Goal: Information Seeking & Learning: Check status

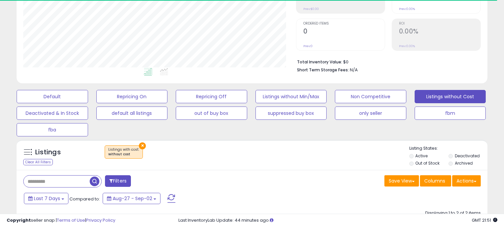
scroll to position [136, 272]
click at [132, 115] on button "default all listings" at bounding box center [131, 113] width 71 height 13
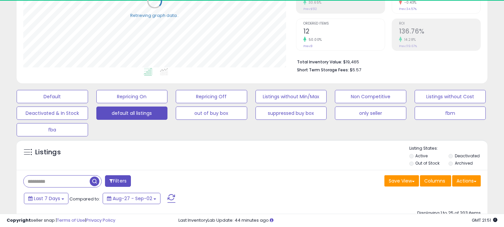
click at [52, 179] on input "text" at bounding box center [57, 182] width 66 height 12
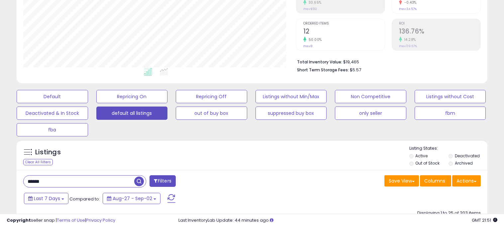
type input "******"
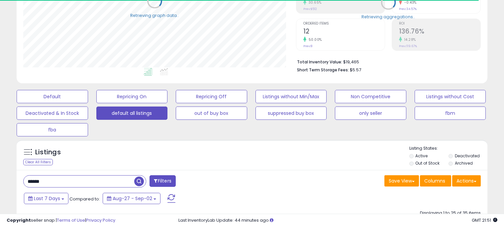
click at [235, 160] on div "Listings Clear All Filters Listing States:" at bounding box center [252, 156] width 471 height 23
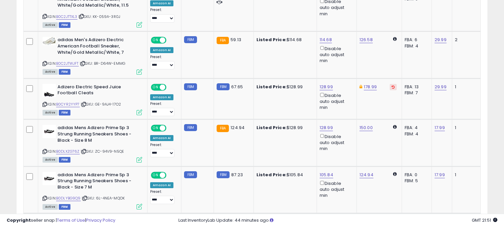
scroll to position [810, 0]
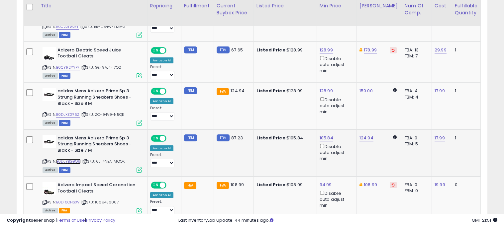
click at [71, 159] on link "B0DLYBG9Q9" at bounding box center [68, 162] width 25 height 6
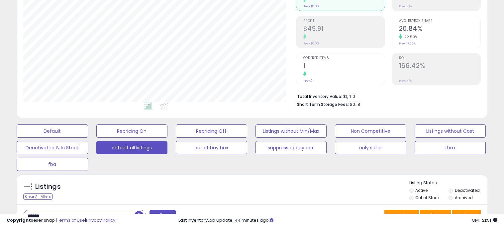
scroll to position [115, 0]
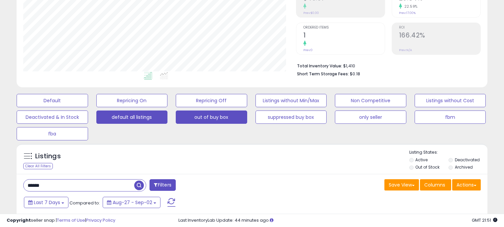
click at [209, 113] on button "out of buy box" at bounding box center [211, 117] width 71 height 13
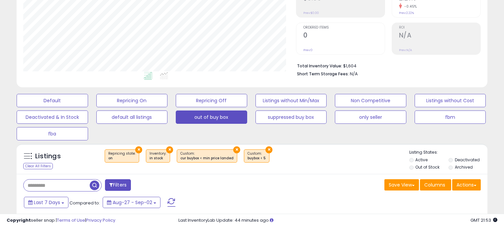
scroll to position [136, 272]
click at [63, 180] on input "text" at bounding box center [57, 186] width 66 height 12
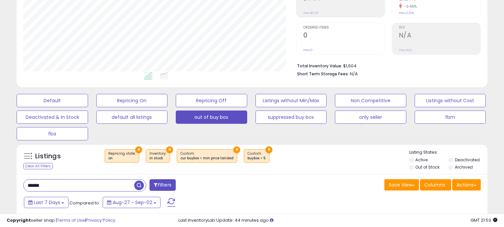
type input "******"
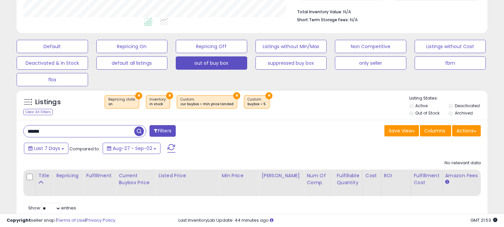
scroll to position [190, 0]
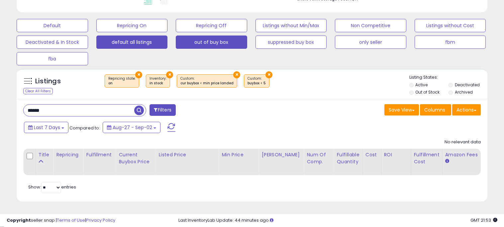
click at [128, 41] on button "default all listings" at bounding box center [131, 42] width 71 height 13
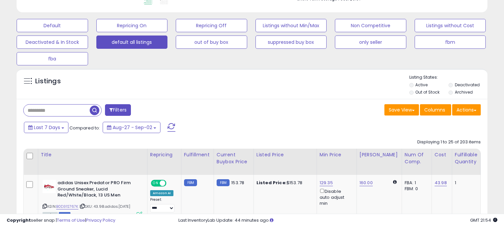
scroll to position [136, 272]
click at [80, 108] on input "text" at bounding box center [57, 111] width 66 height 12
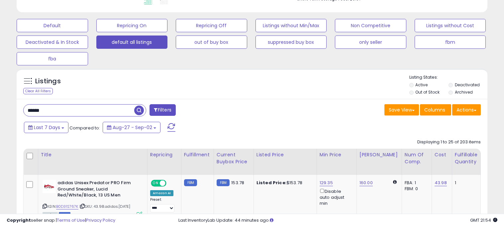
type input "******"
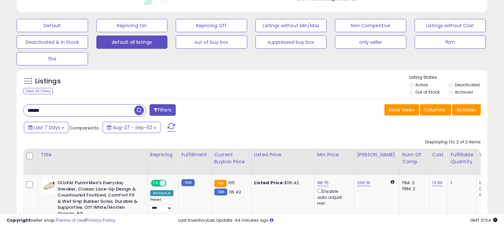
click at [257, 115] on div "Save View Save As New View Update Current View Columns Actions Import Export Vi…" at bounding box center [369, 110] width 234 height 13
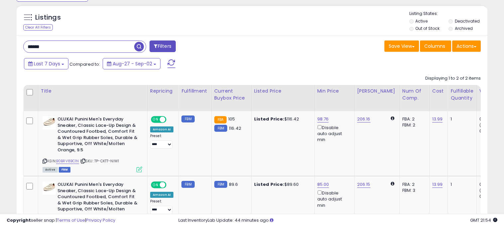
scroll to position [270, 0]
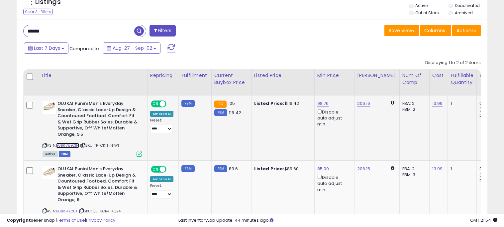
click at [77, 144] on link "B0BRV8BC1N" at bounding box center [67, 146] width 23 height 6
